Goal: Task Accomplishment & Management: Complete application form

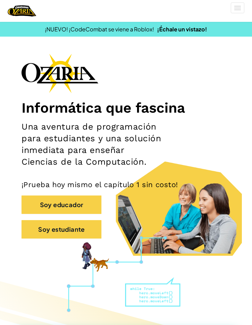
click at [91, 226] on button "Soy estudiante" at bounding box center [62, 229] width 80 height 18
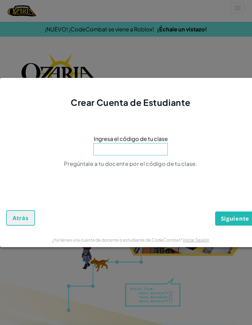
click at [200, 37] on div "Crear Cuenta de Estudiante Ingresa el código de tu clase Pregúntale a tu docent…" at bounding box center [126, 162] width 252 height 325
